Goal: Find specific page/section: Find specific page/section

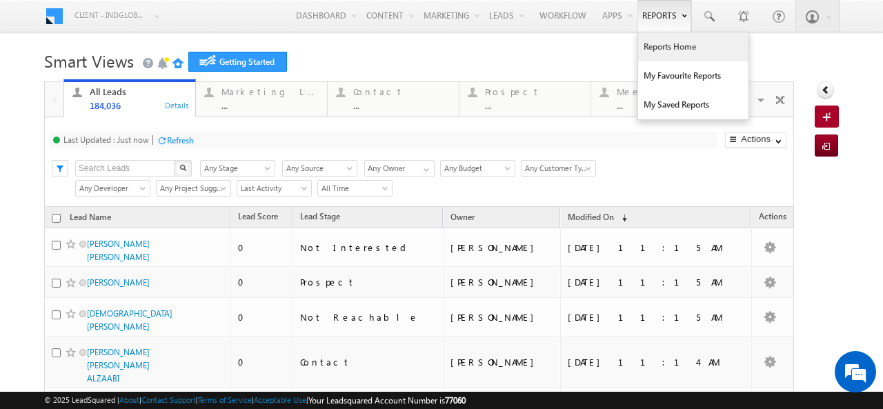
click at [651, 56] on link "Reports Home" at bounding box center [693, 46] width 110 height 29
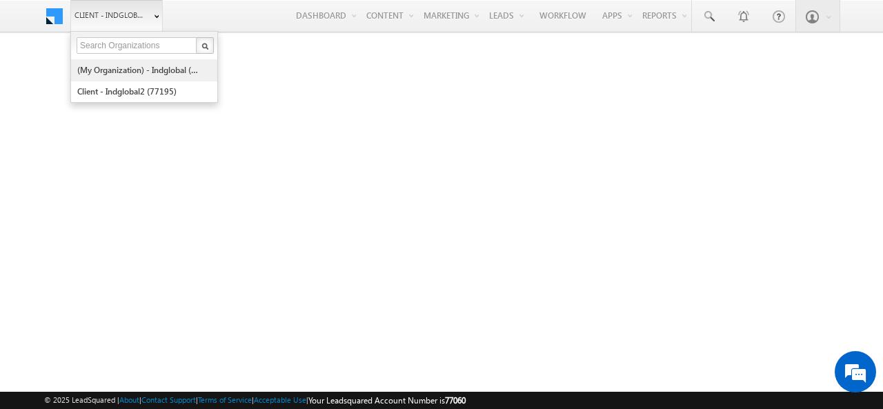
click at [111, 76] on link "(My Organization) - indglobal (48060)" at bounding box center [140, 69] width 126 height 21
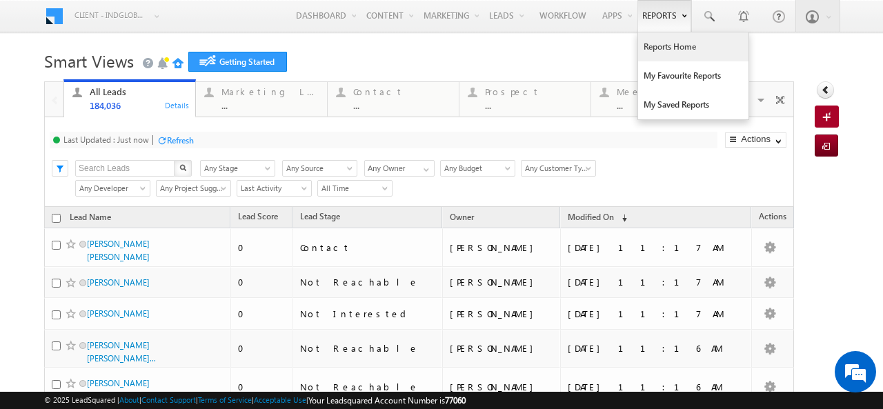
click at [645, 54] on link "Reports Home" at bounding box center [693, 46] width 110 height 29
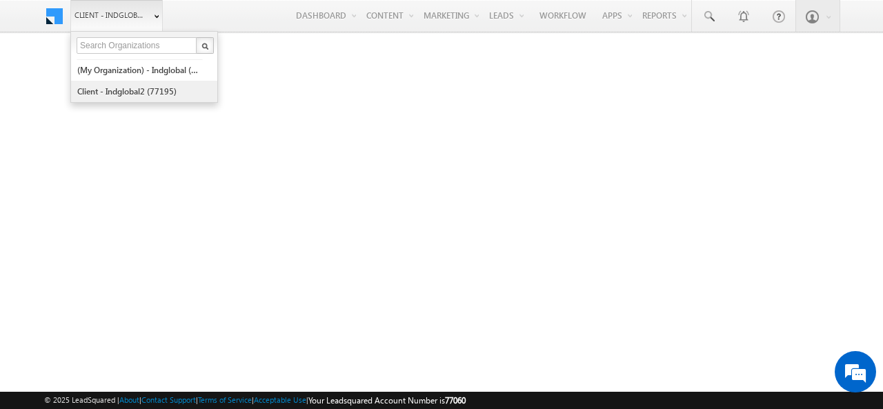
click at [123, 93] on link "Client - indglobal2 (77195)" at bounding box center [140, 91] width 126 height 21
